Goal: Task Accomplishment & Management: Manage account settings

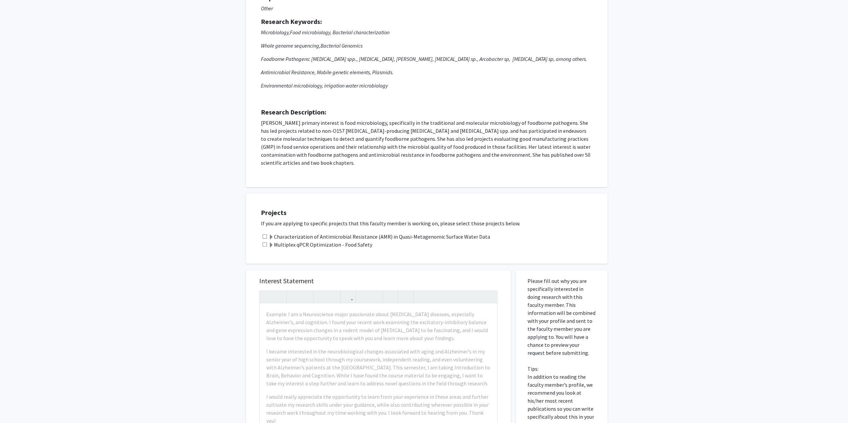
scroll to position [100, 0]
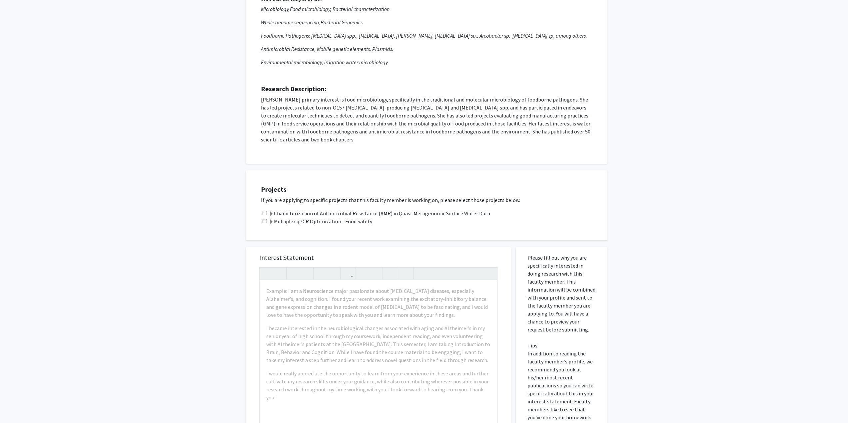
click at [417, 148] on div "Request for [PERSON_NAME] Departments: Other Research Keywords: Microbiology, F…" at bounding box center [426, 53] width 361 height 222
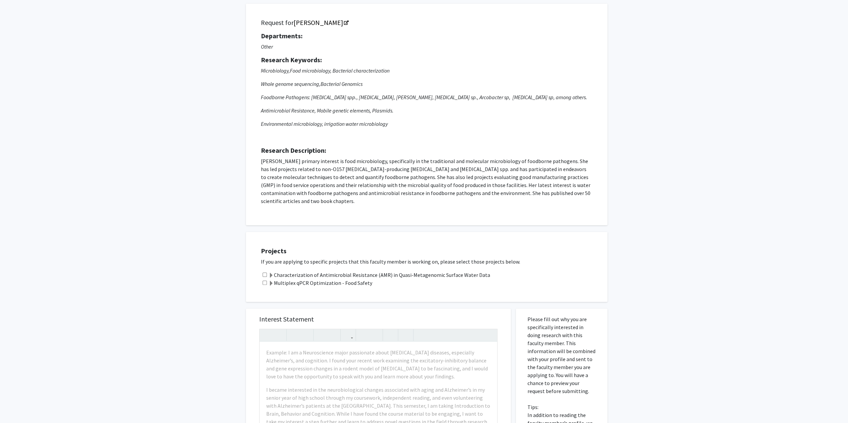
scroll to position [0, 0]
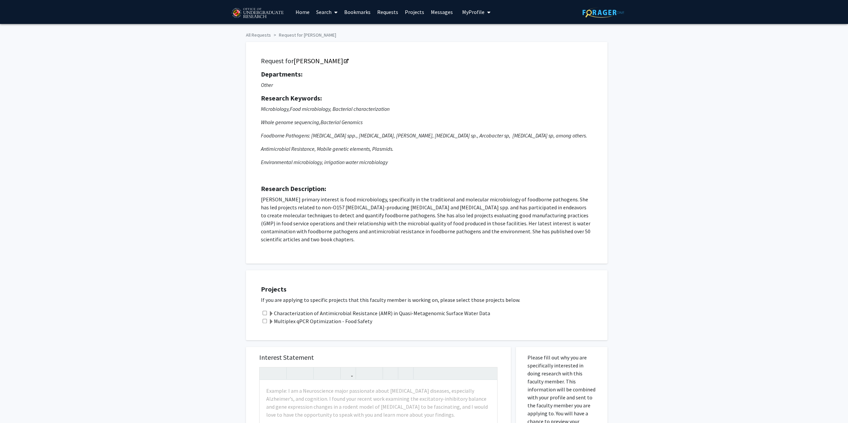
click at [472, 8] on button "My Profile" at bounding box center [476, 12] width 32 height 24
drag, startPoint x: 484, startPoint y: 31, endPoint x: 468, endPoint y: 53, distance: 27.6
click at [771, 87] on div "All Requests Request for [PERSON_NAME] Request for [PERSON_NAME] Departments: O…" at bounding box center [424, 315] width 848 height 582
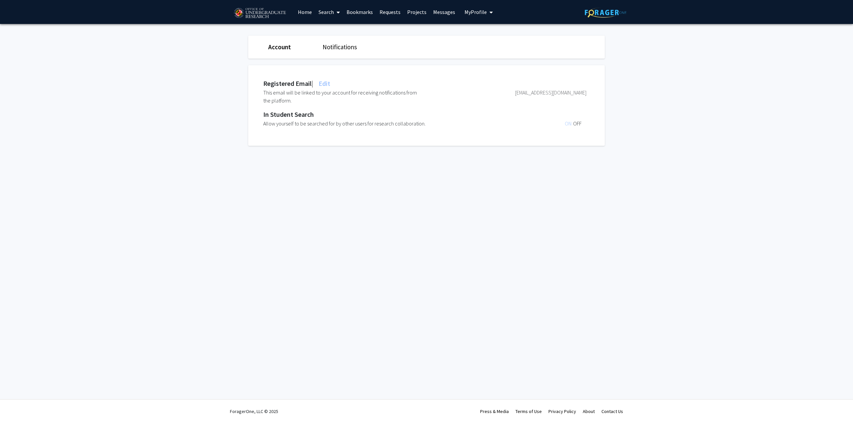
click at [477, 12] on span "My Profile" at bounding box center [475, 12] width 22 height 7
click at [487, 37] on span "View Profile" at bounding box center [506, 38] width 40 height 7
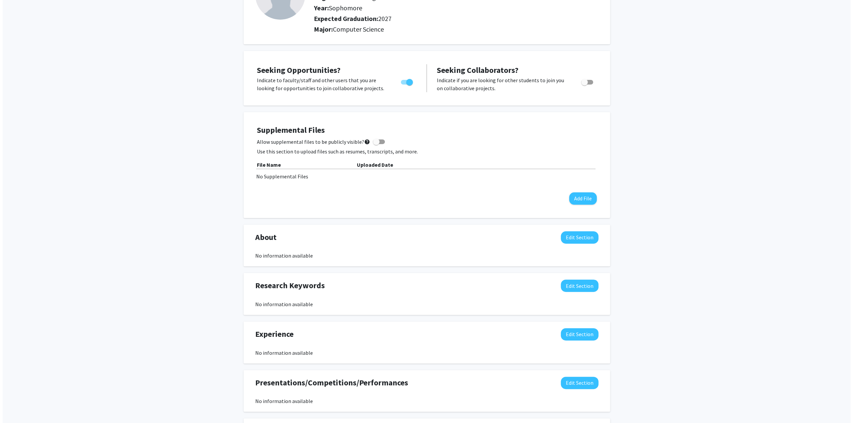
scroll to position [1, 0]
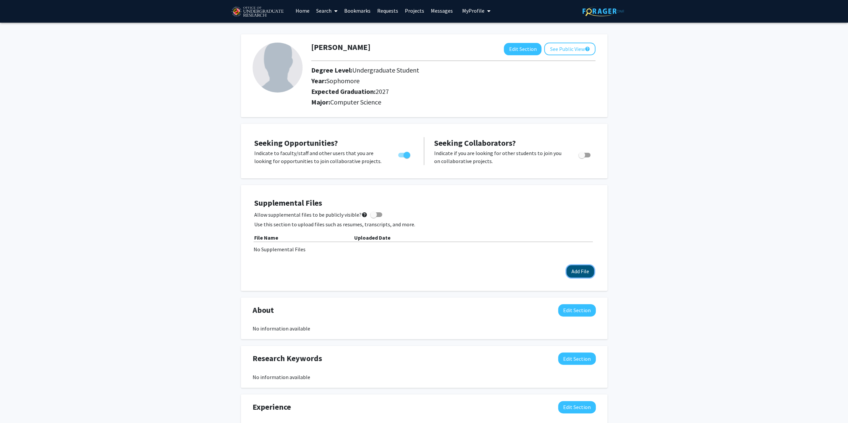
click at [573, 267] on button "Add File" at bounding box center [580, 271] width 28 height 12
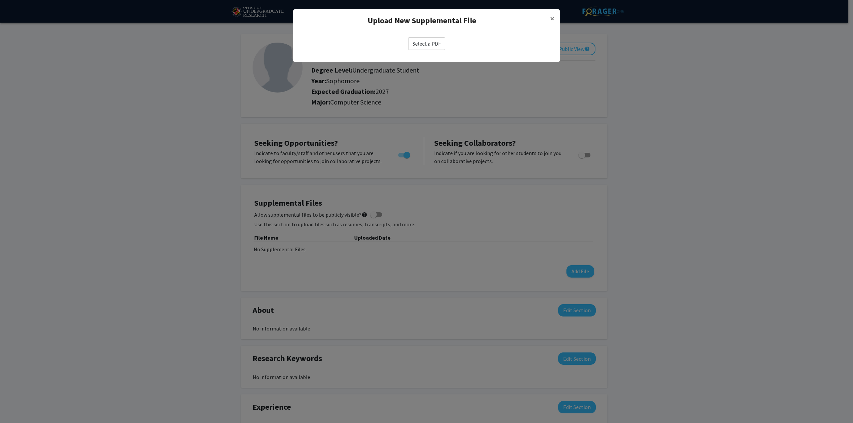
click at [424, 43] on label "Select a PDF" at bounding box center [426, 43] width 37 height 13
click at [0, 0] on input "Select a PDF" at bounding box center [0, 0] width 0 height 0
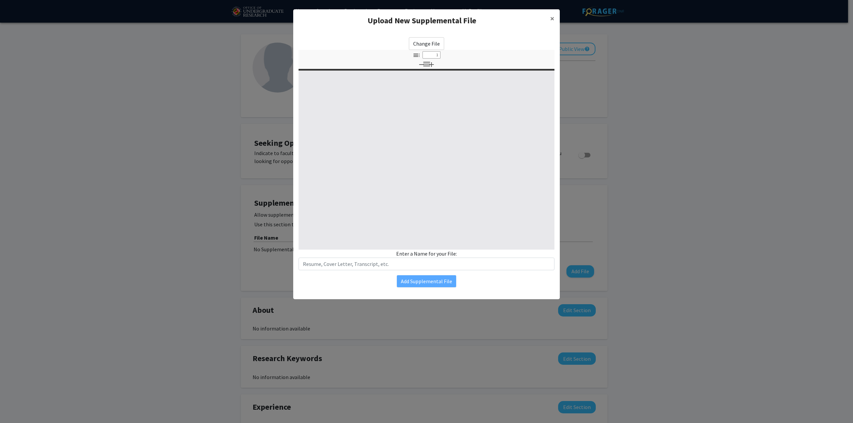
select select "custom"
type input "0"
select select "custom"
type input "1"
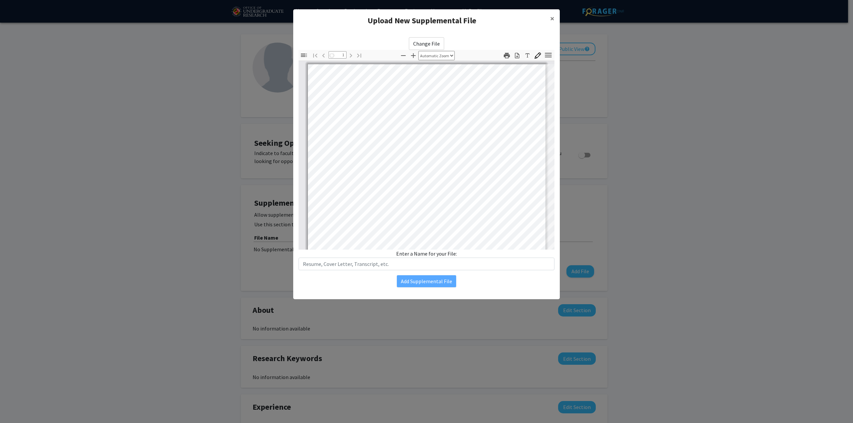
select select "auto"
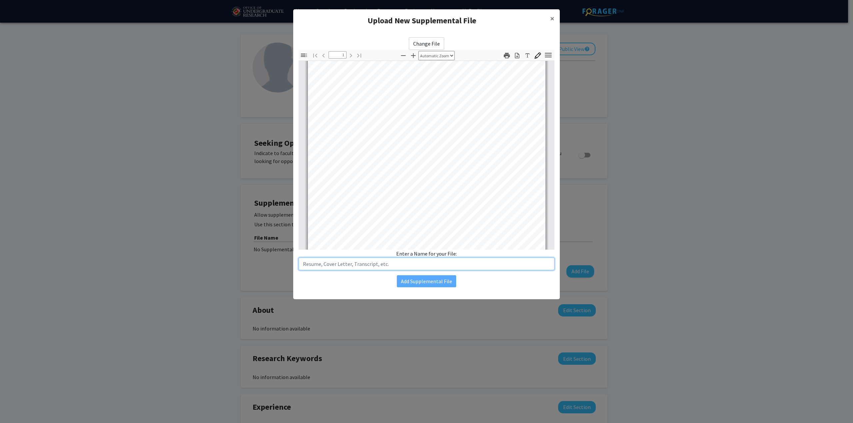
click at [336, 264] on input "text" at bounding box center [426, 264] width 256 height 13
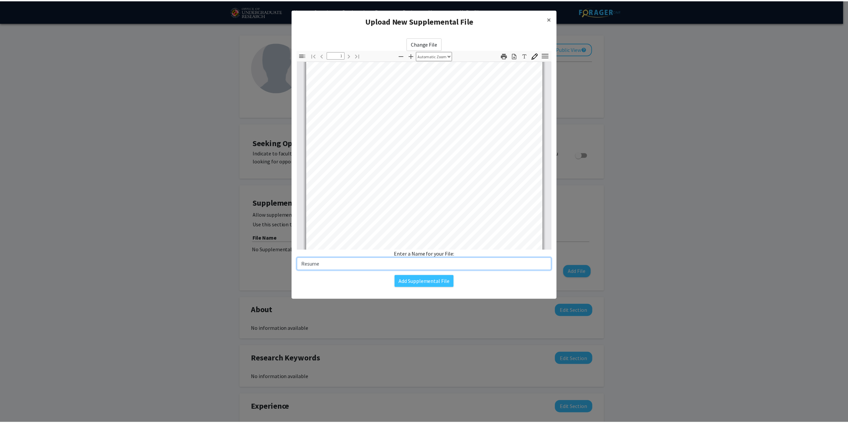
scroll to position [25, 0]
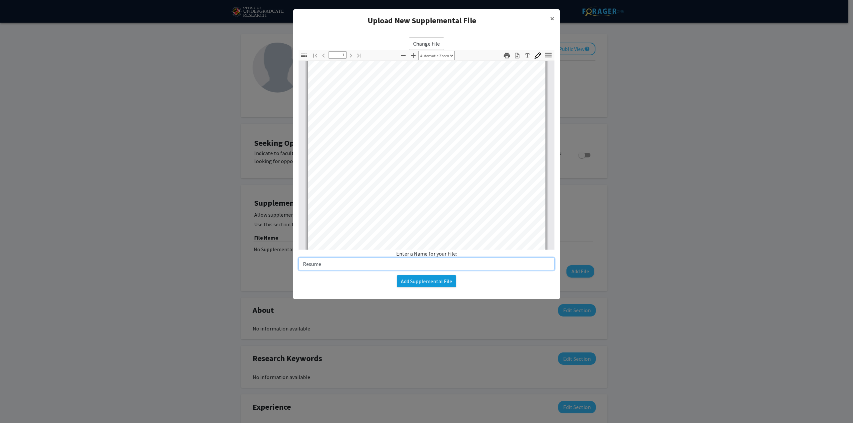
type input "Resume"
click at [430, 278] on button "Add Supplemental File" at bounding box center [426, 281] width 59 height 12
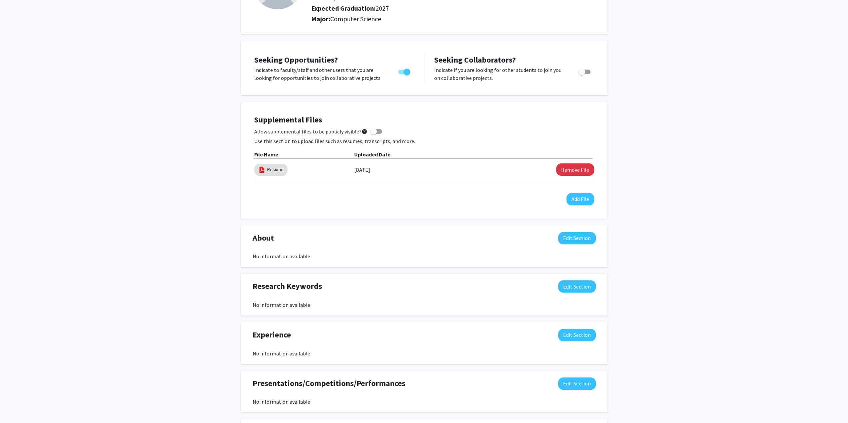
scroll to position [212, 0]
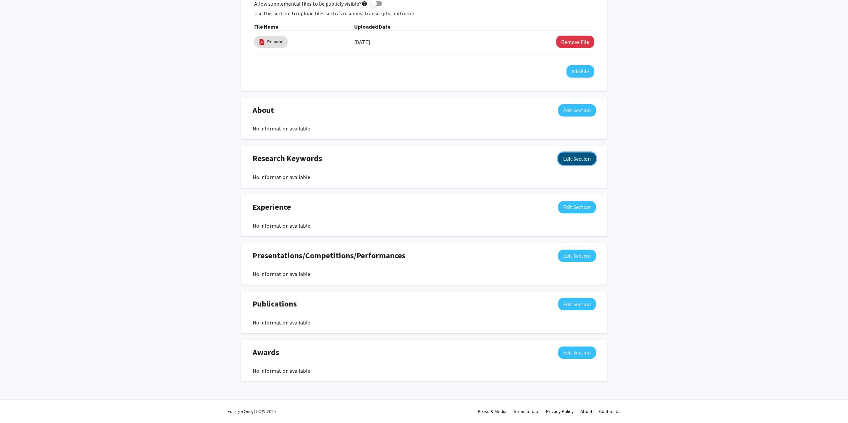
click at [567, 158] on button "Edit Section" at bounding box center [577, 159] width 38 height 12
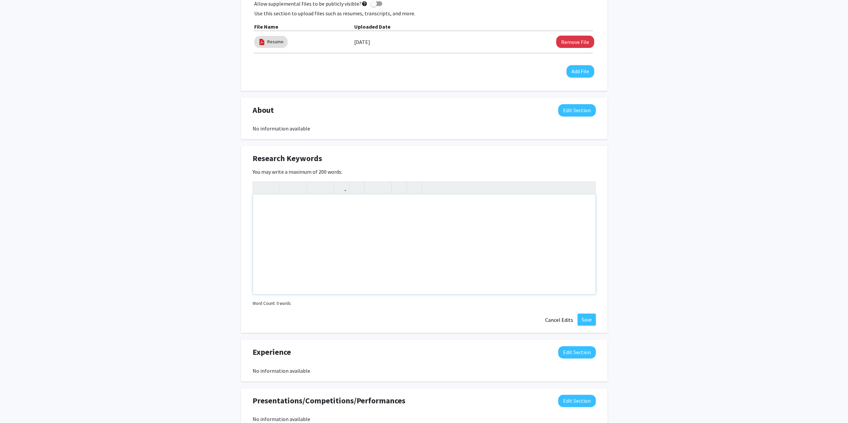
click at [298, 233] on div "Note to users with screen readers: Please deactivate our accessibility plugin f…" at bounding box center [424, 244] width 342 height 100
click at [545, 322] on button "Cancel Edits" at bounding box center [558, 320] width 37 height 13
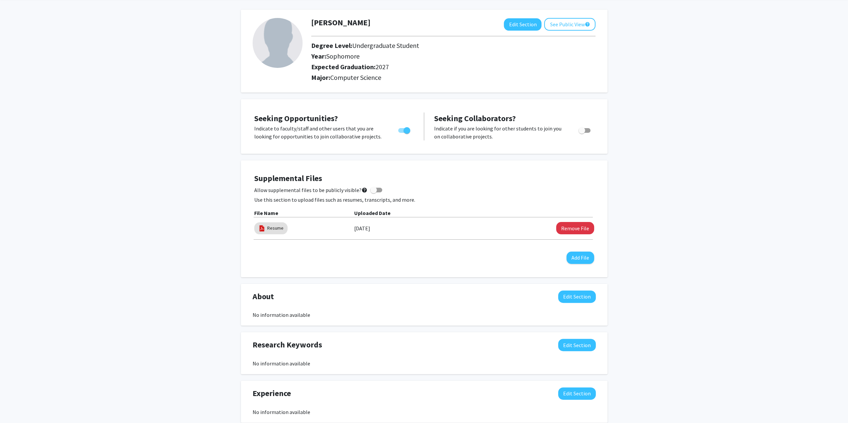
scroll to position [13, 0]
